Goal: Navigation & Orientation: Find specific page/section

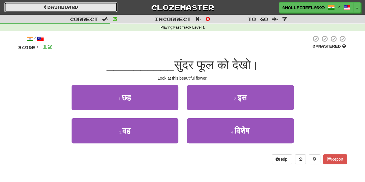
click at [57, 10] on link "Dashboard" at bounding box center [60, 7] width 113 height 10
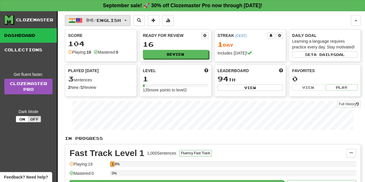
click at [82, 15] on button "हिन्दी / English" at bounding box center [97, 20] width 65 height 11
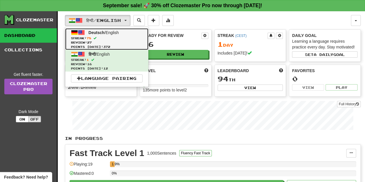
click at [91, 36] on span "78" at bounding box center [88, 37] width 5 height 3
